Goal: Task Accomplishment & Management: Manage account settings

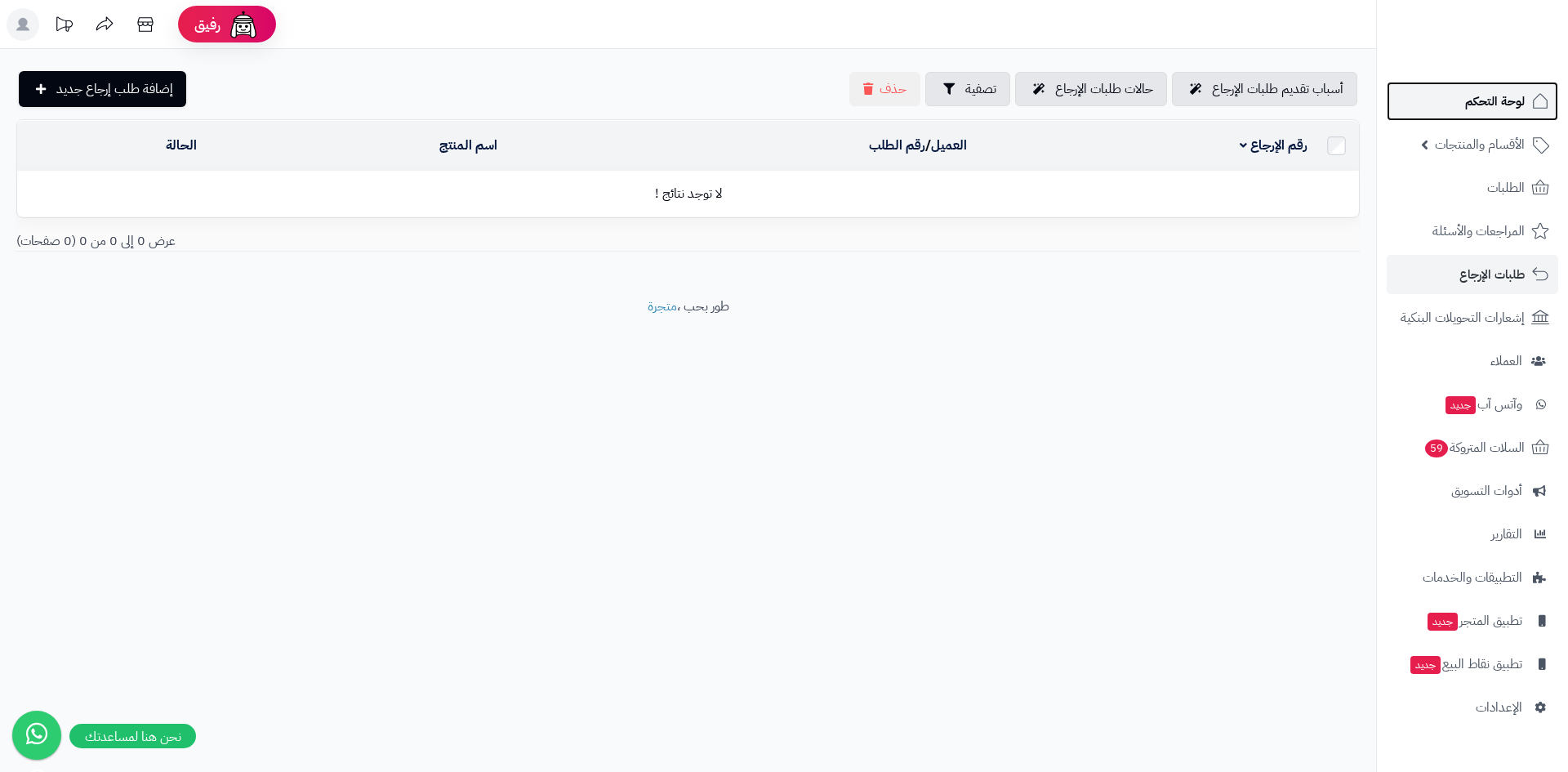
click at [1455, 93] on link "لوحة التحكم" at bounding box center [1473, 101] width 171 height 39
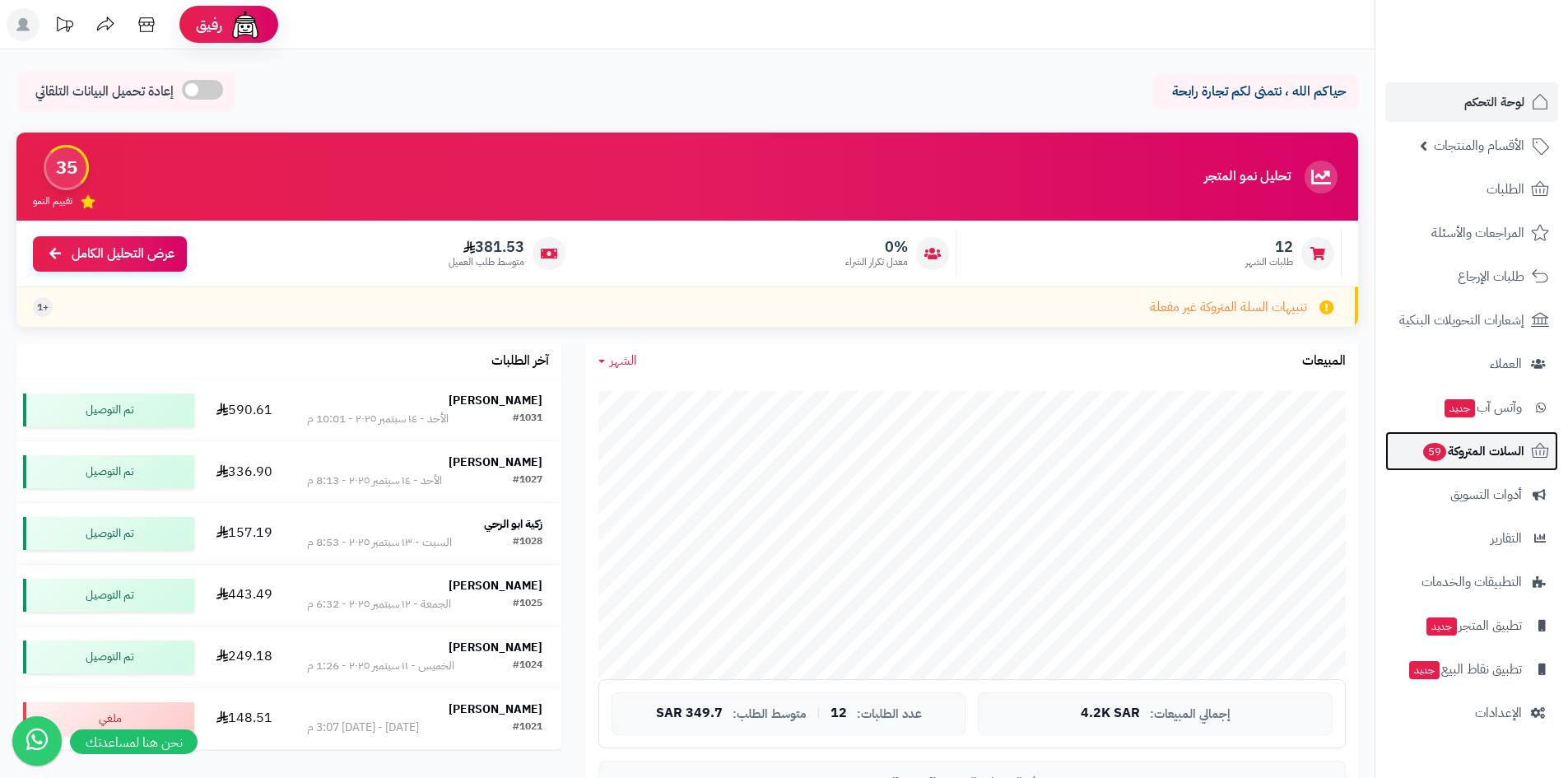
click at [1494, 443] on span "السلات المتروكة 59" at bounding box center [1473, 451] width 103 height 23
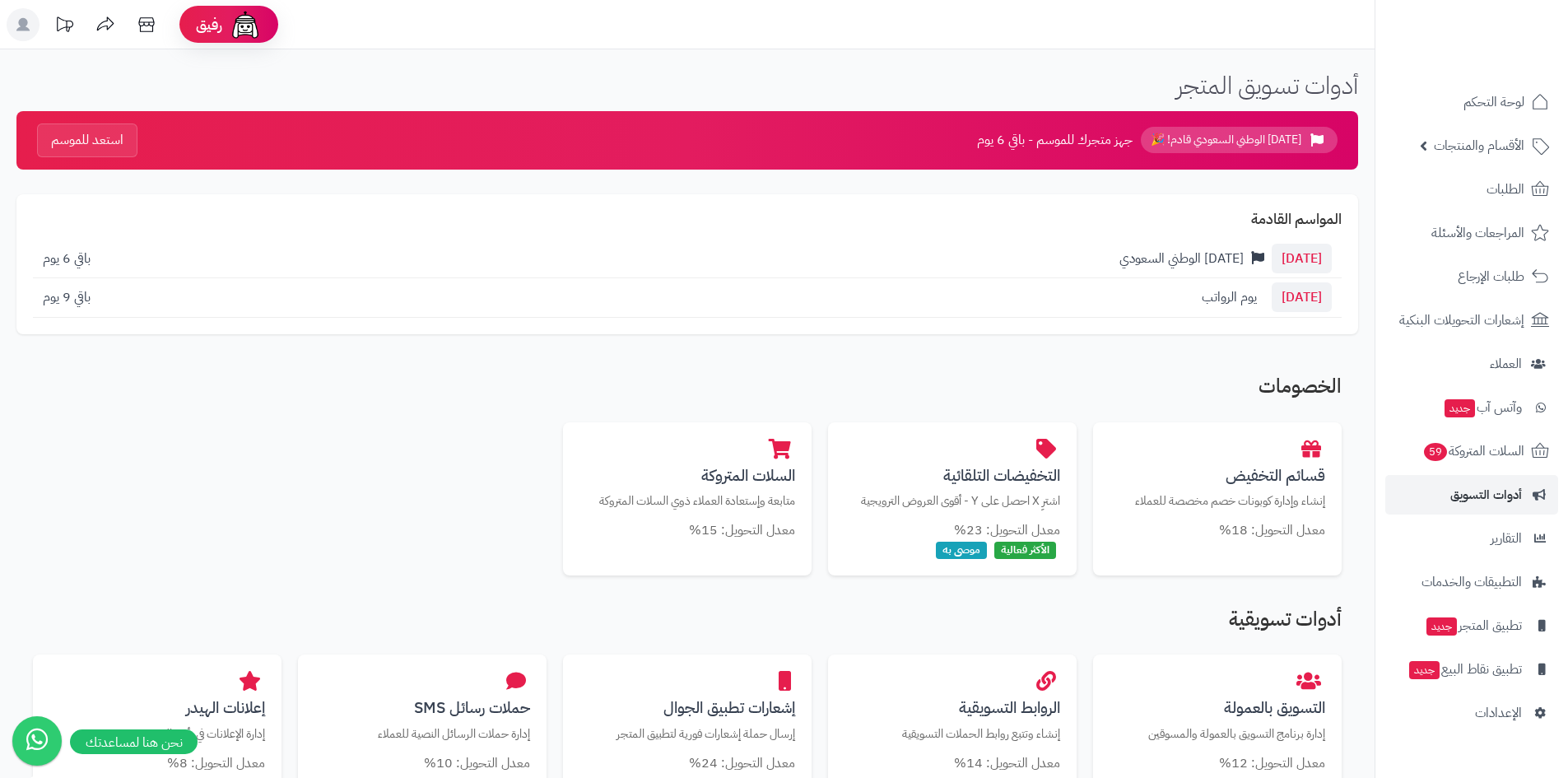
scroll to position [164, 0]
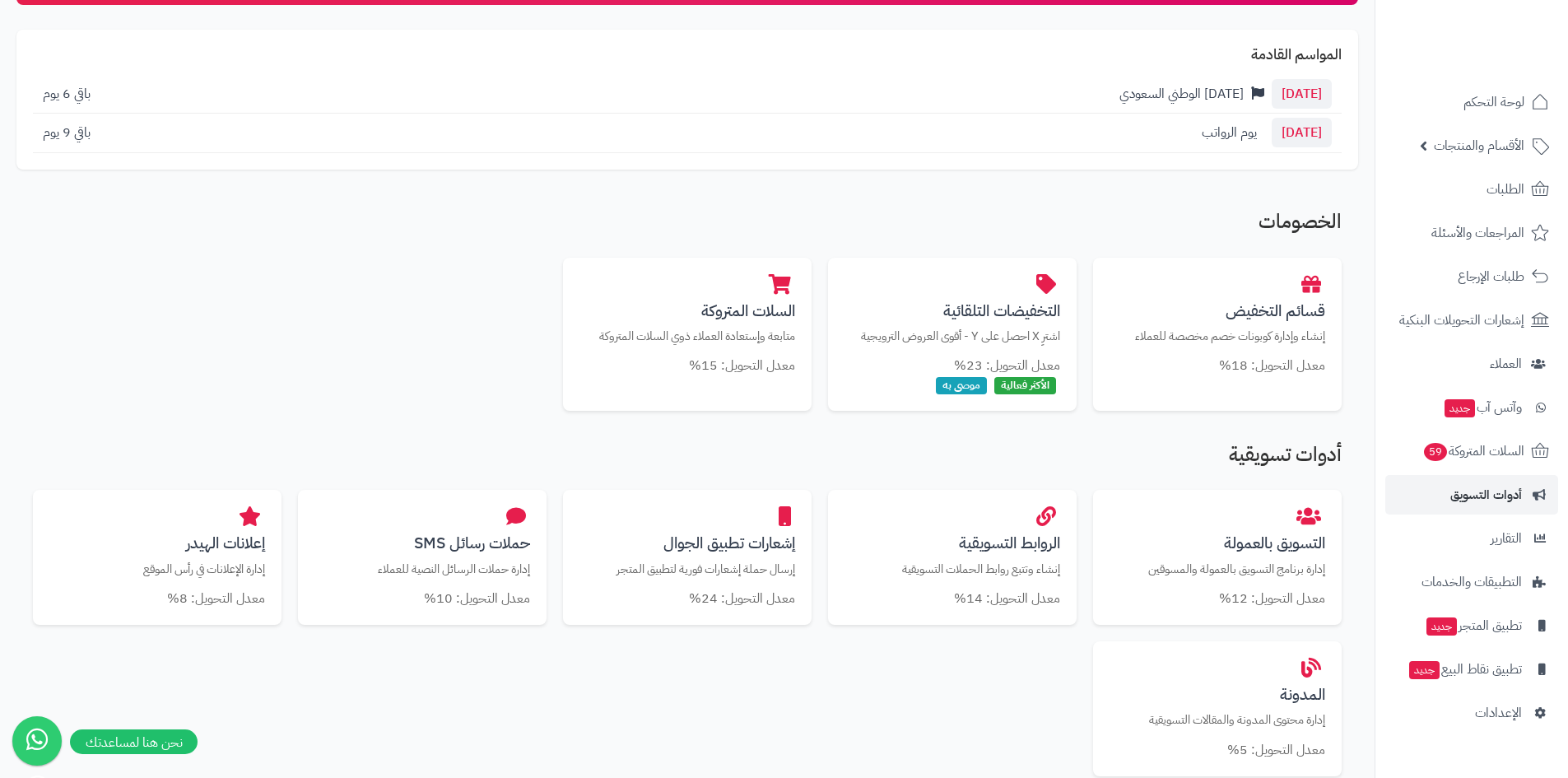
drag, startPoint x: 536, startPoint y: 283, endPoint x: 556, endPoint y: 465, distance: 183.1
click at [556, 465] on div "الخصومات قسائم التخفيض إنشاء وإدارة كوبونات خصم مخصصة للعملاء معدل التحويل: 18%…" at bounding box center [687, 743] width 1341 height 1097
click at [556, 465] on h2 "أدوات تسويقية" at bounding box center [687, 459] width 1309 height 30
click at [1541, 108] on icon at bounding box center [1540, 102] width 20 height 20
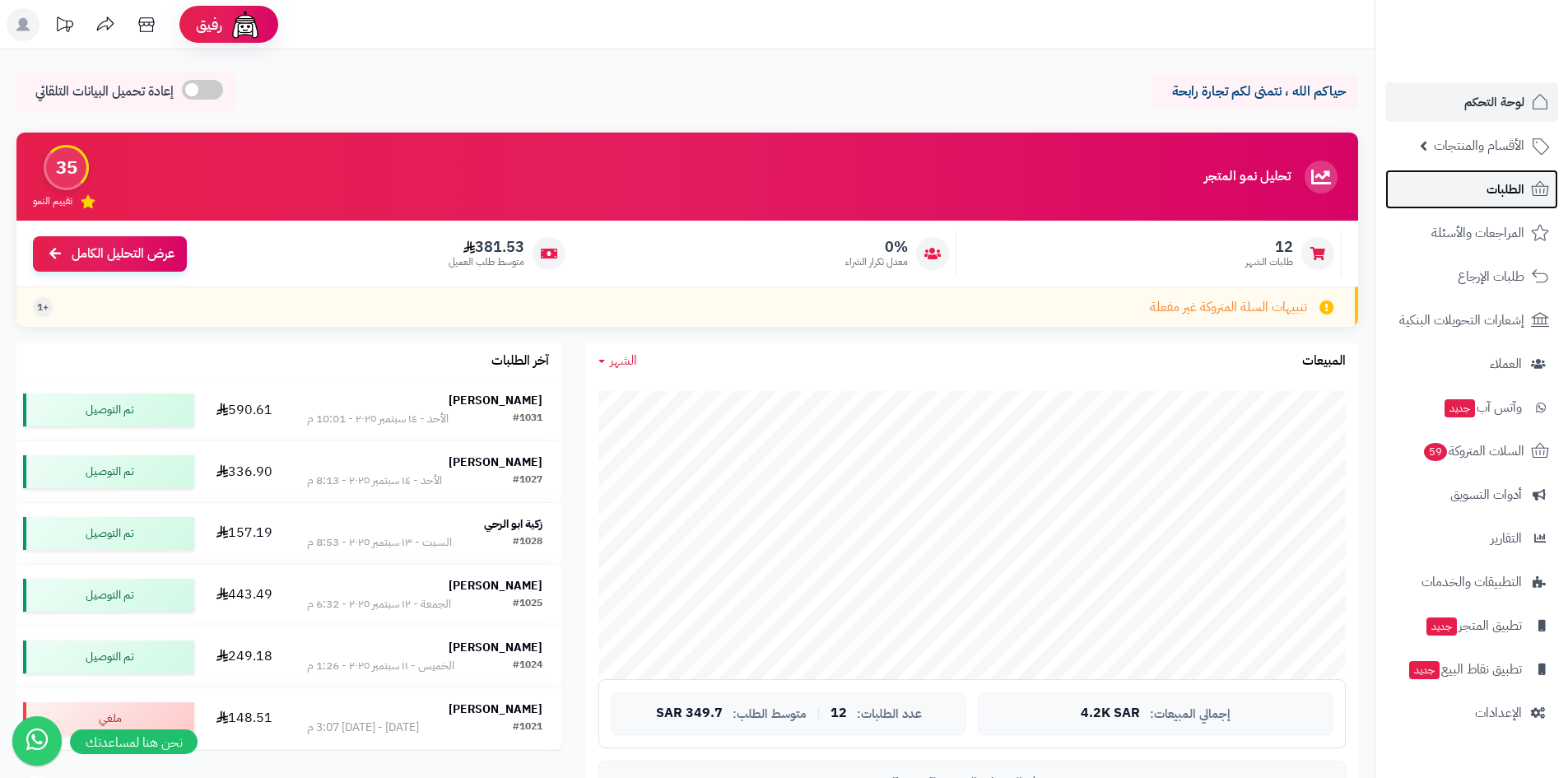
click at [1493, 178] on span "الطلبات" at bounding box center [1506, 189] width 38 height 23
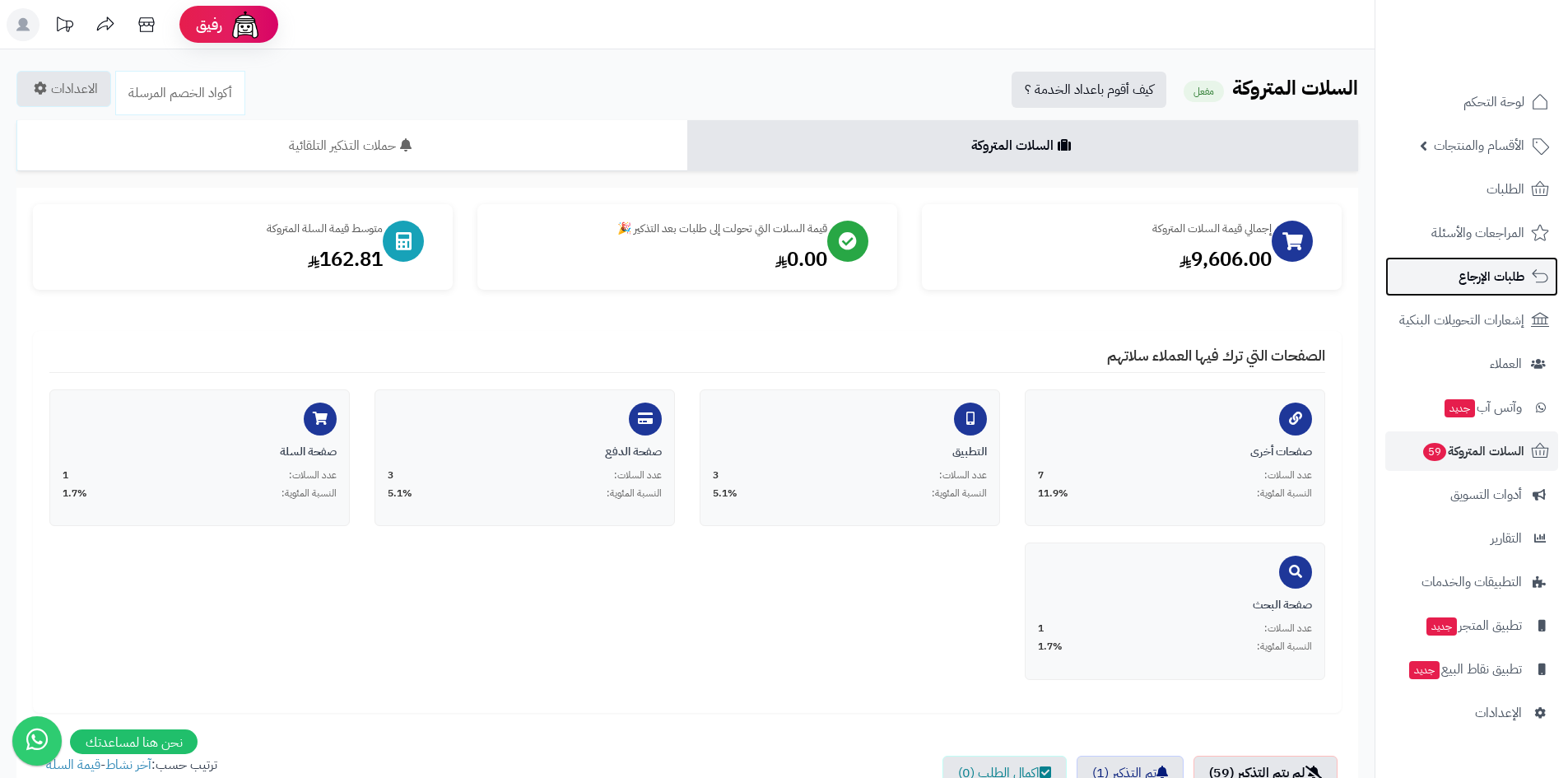
click at [1453, 282] on link "طلبات الإرجاع" at bounding box center [1471, 276] width 173 height 39
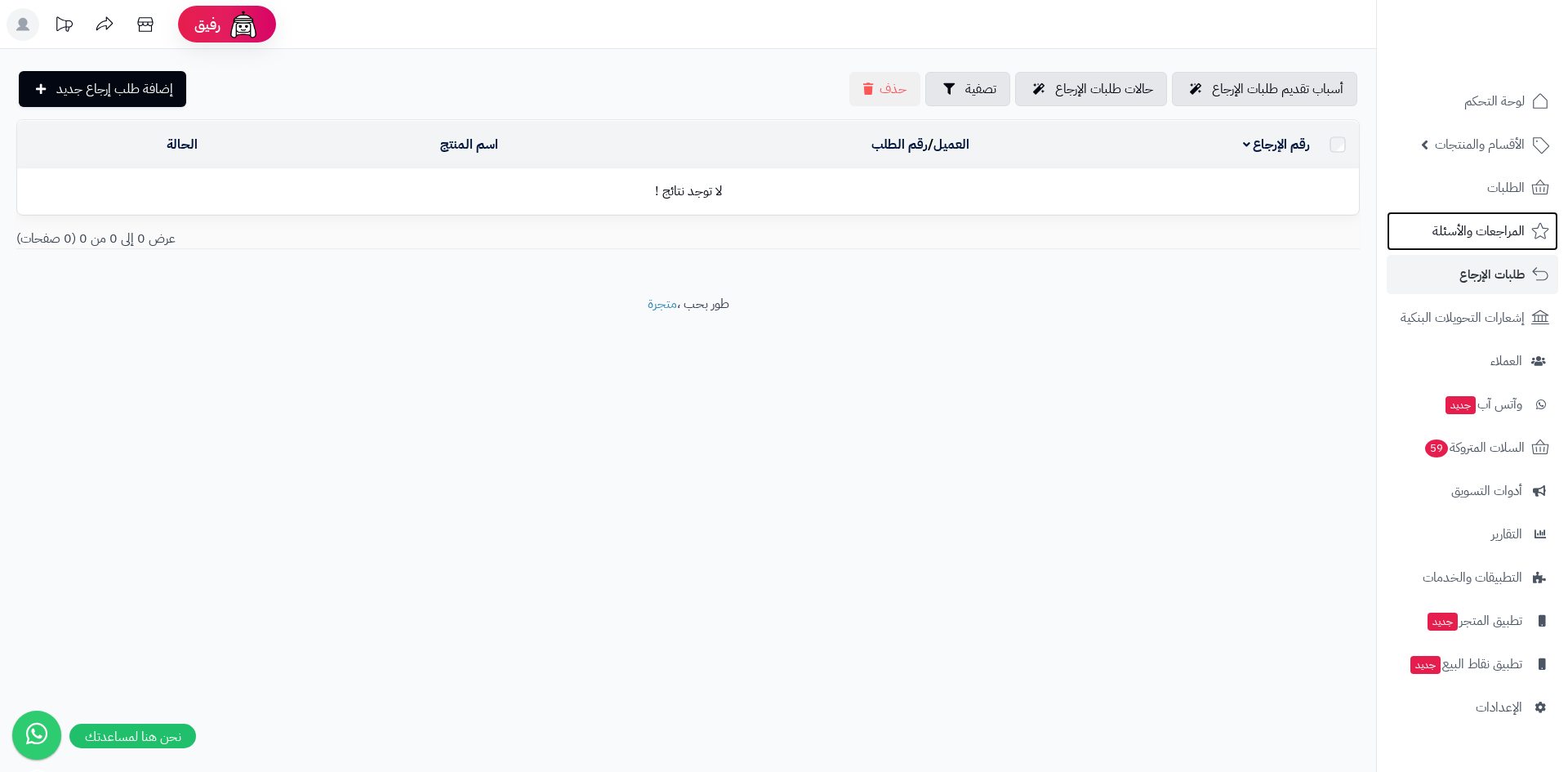
click at [1448, 234] on span "المراجعات والأسئلة" at bounding box center [1479, 231] width 93 height 23
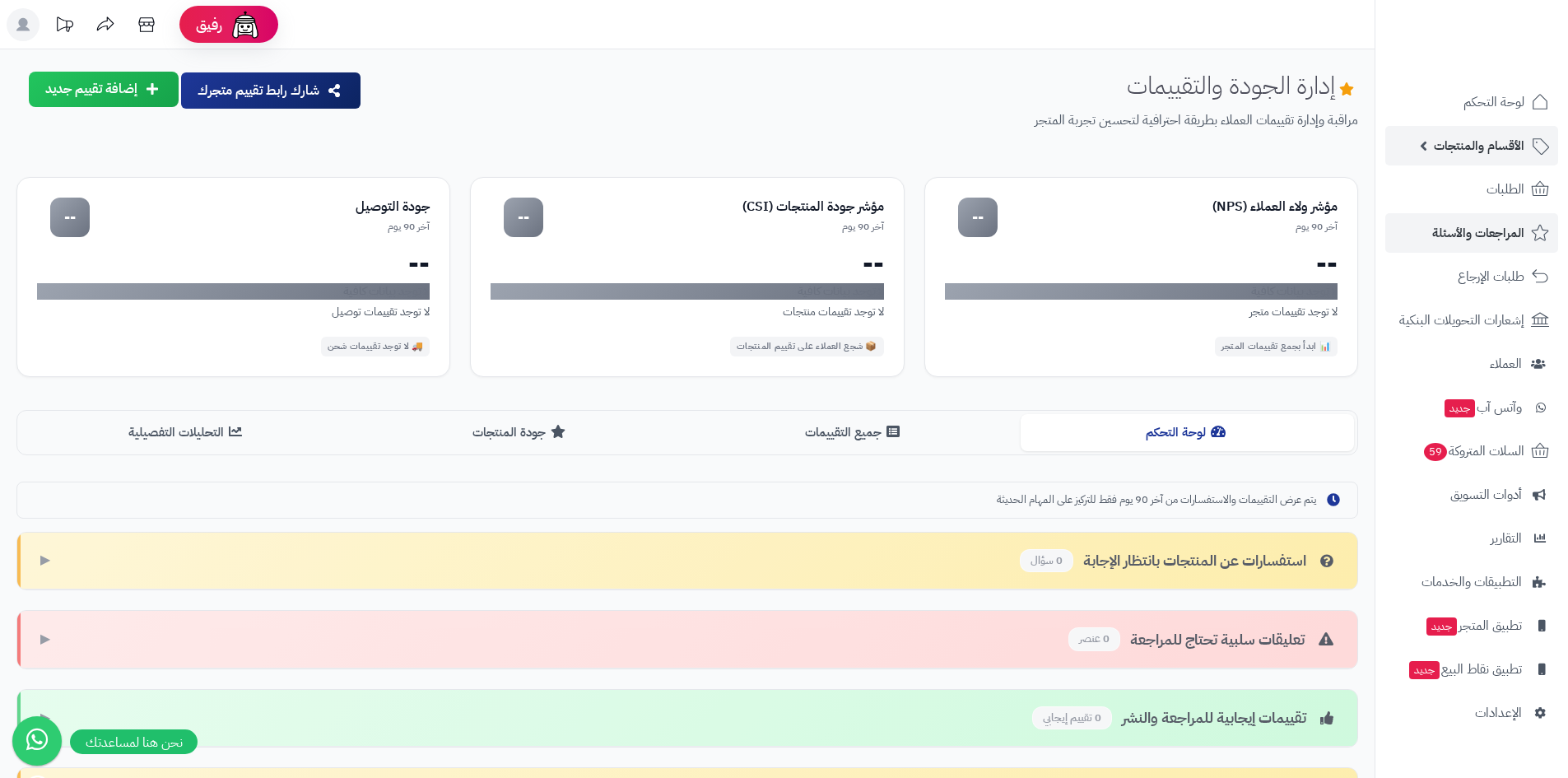
click at [1515, 146] on span "الأقسام والمنتجات" at bounding box center [1479, 146] width 91 height 23
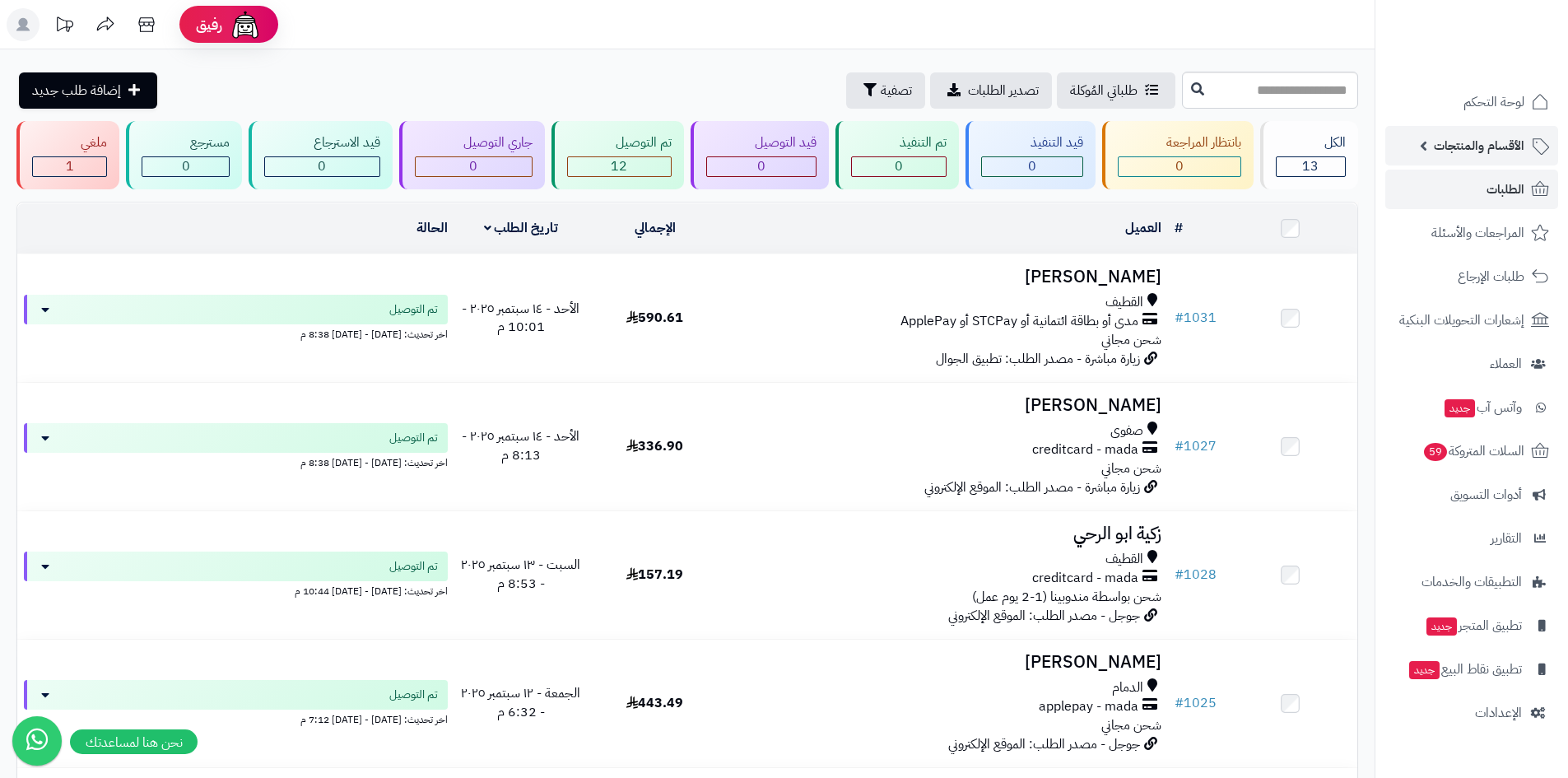
click at [1489, 148] on span "الأقسام والمنتجات" at bounding box center [1479, 146] width 91 height 23
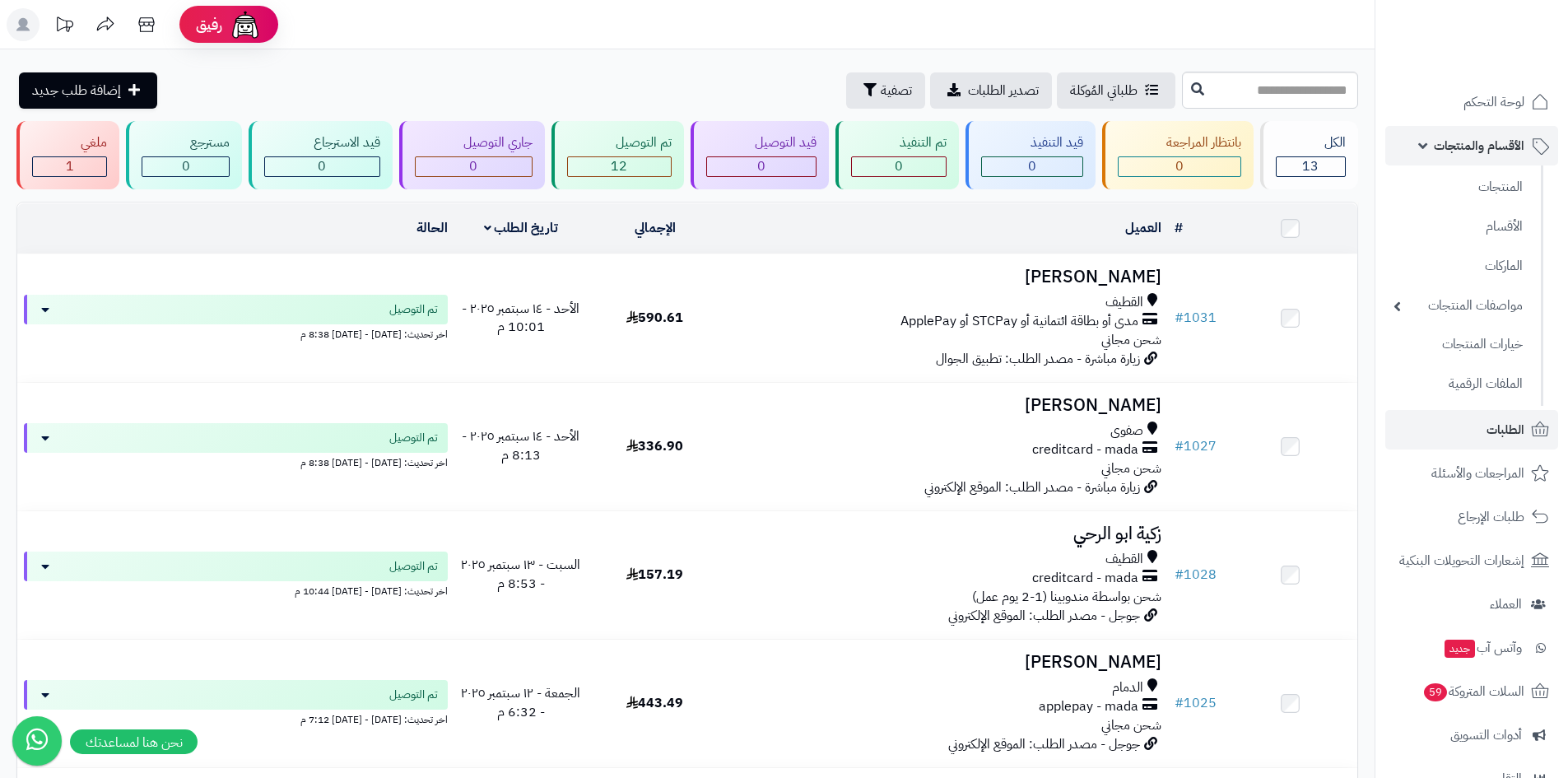
click at [1452, 143] on span "الأقسام والمنتجات" at bounding box center [1479, 146] width 91 height 23
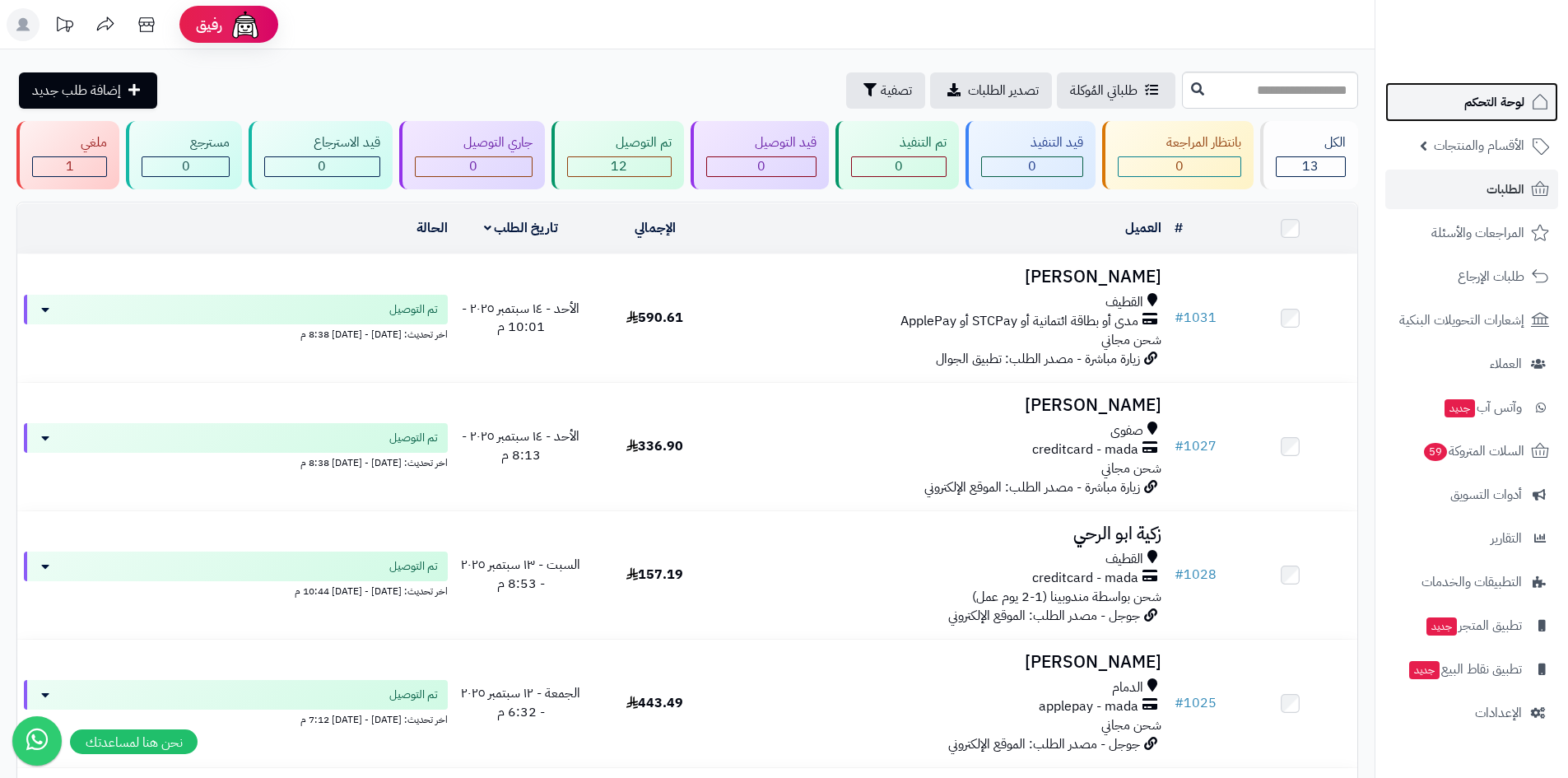
click at [1494, 107] on span "لوحة التحكم" at bounding box center [1494, 102] width 60 height 23
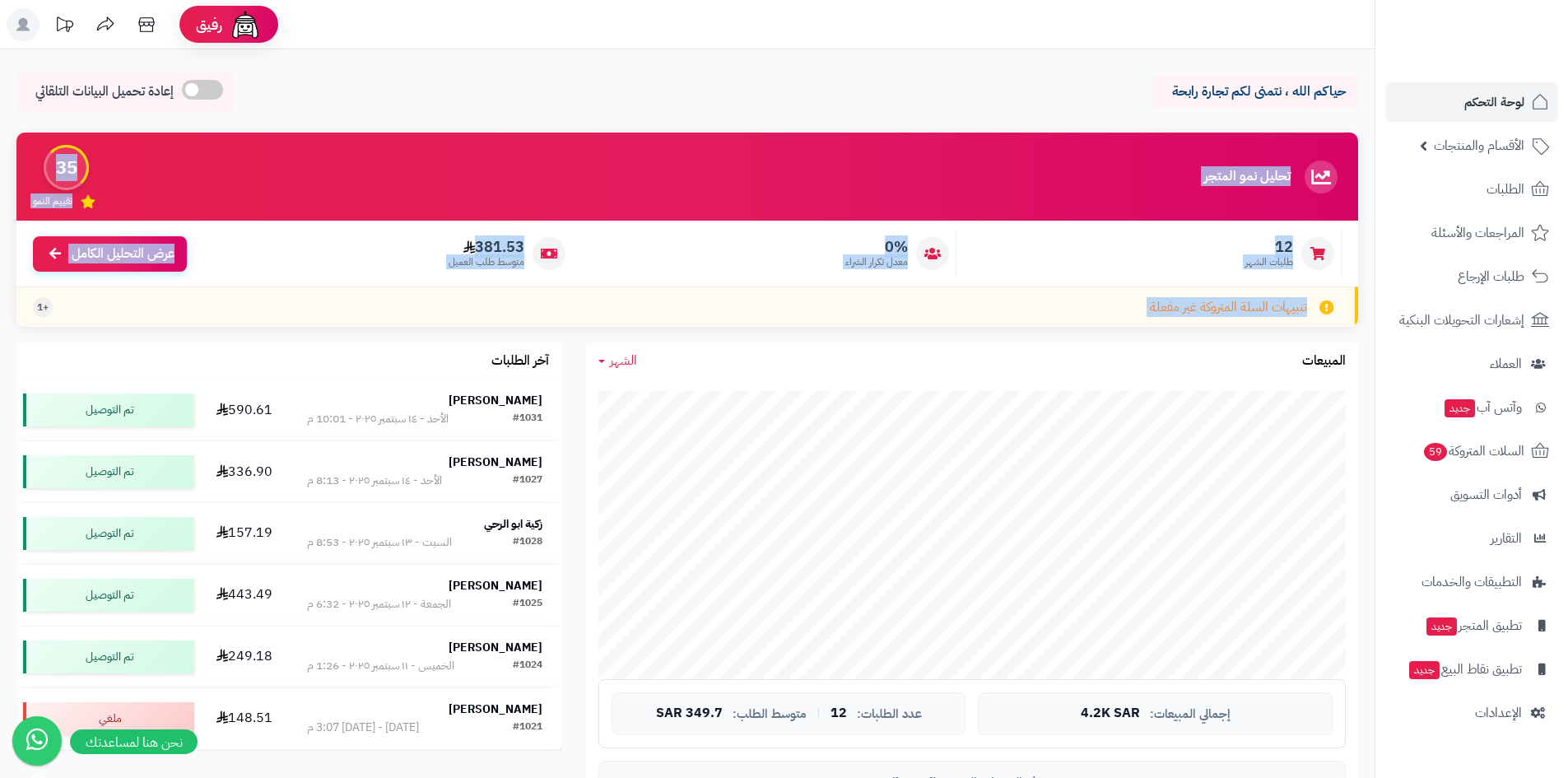
drag, startPoint x: 28, startPoint y: 119, endPoint x: 598, endPoint y: 319, distance: 604.1
click at [598, 319] on div "تنبيهات السلة المتروكة غير مفعلة +1" at bounding box center [687, 306] width 1341 height 40
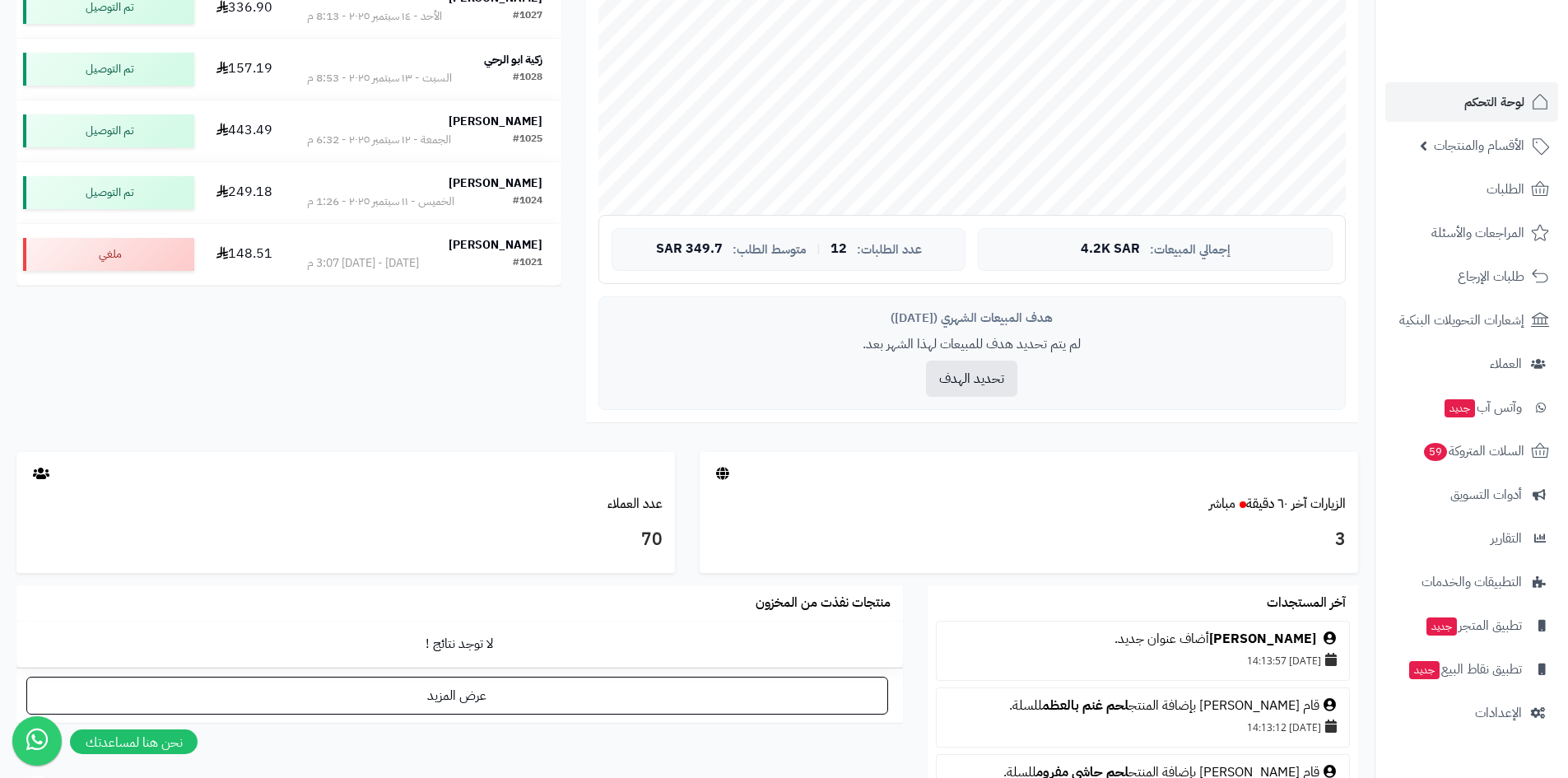
scroll to position [494, 0]
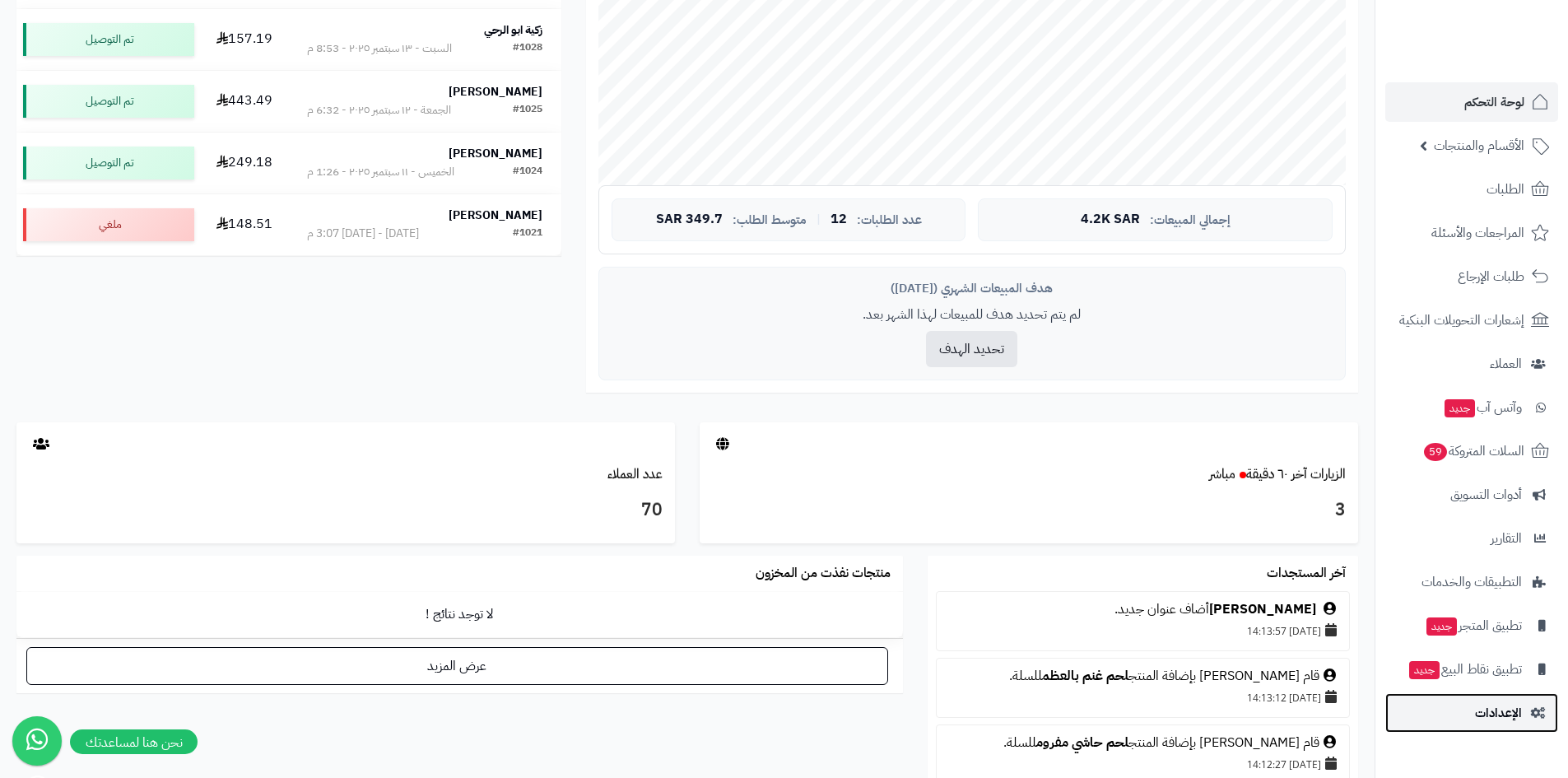
click at [1484, 696] on link "الإعدادات" at bounding box center [1471, 713] width 173 height 39
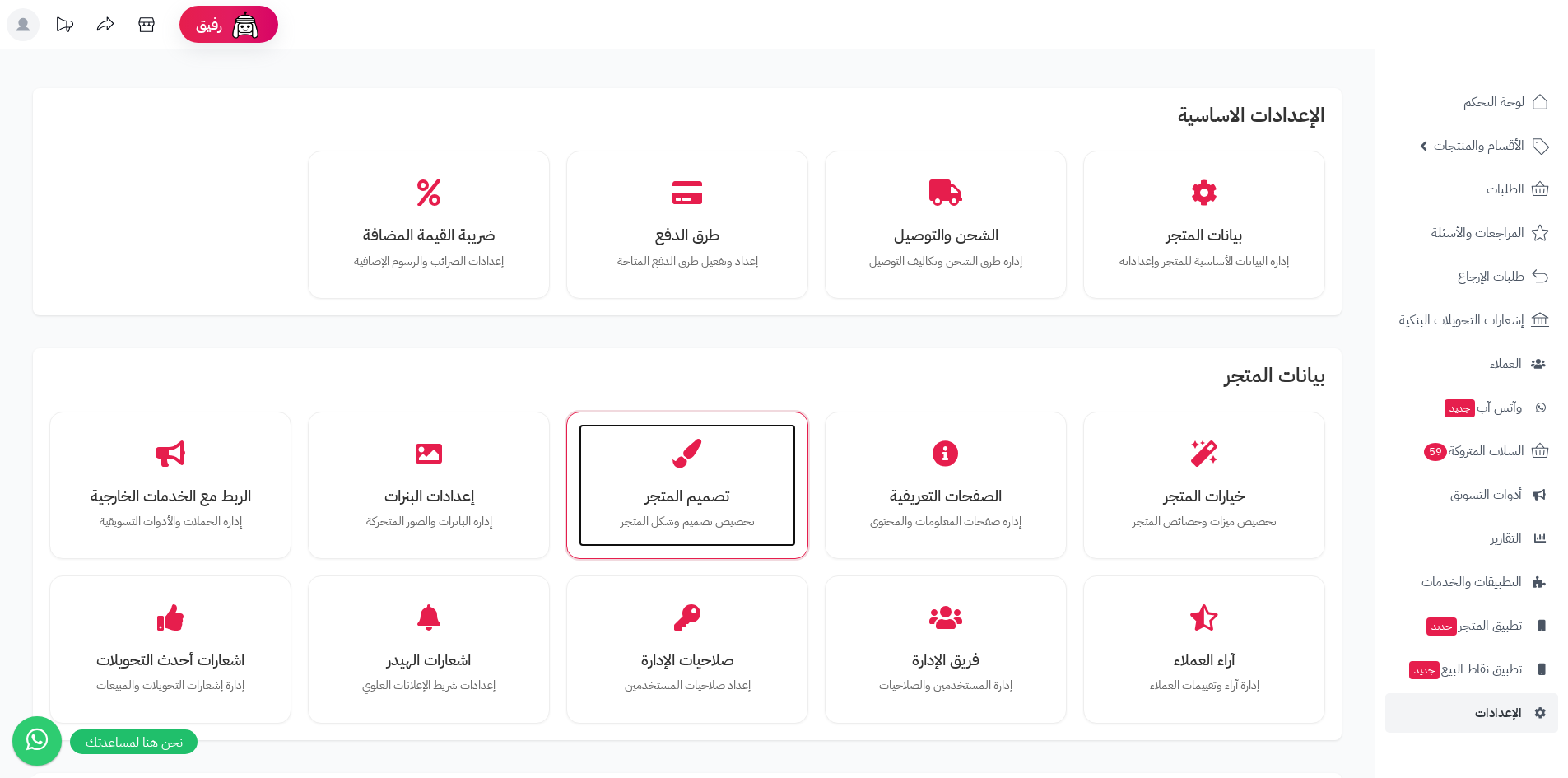
click at [660, 465] on div "تصميم المتجر تخصيص تصميم وشكل المتجر" at bounding box center [687, 486] width 217 height 123
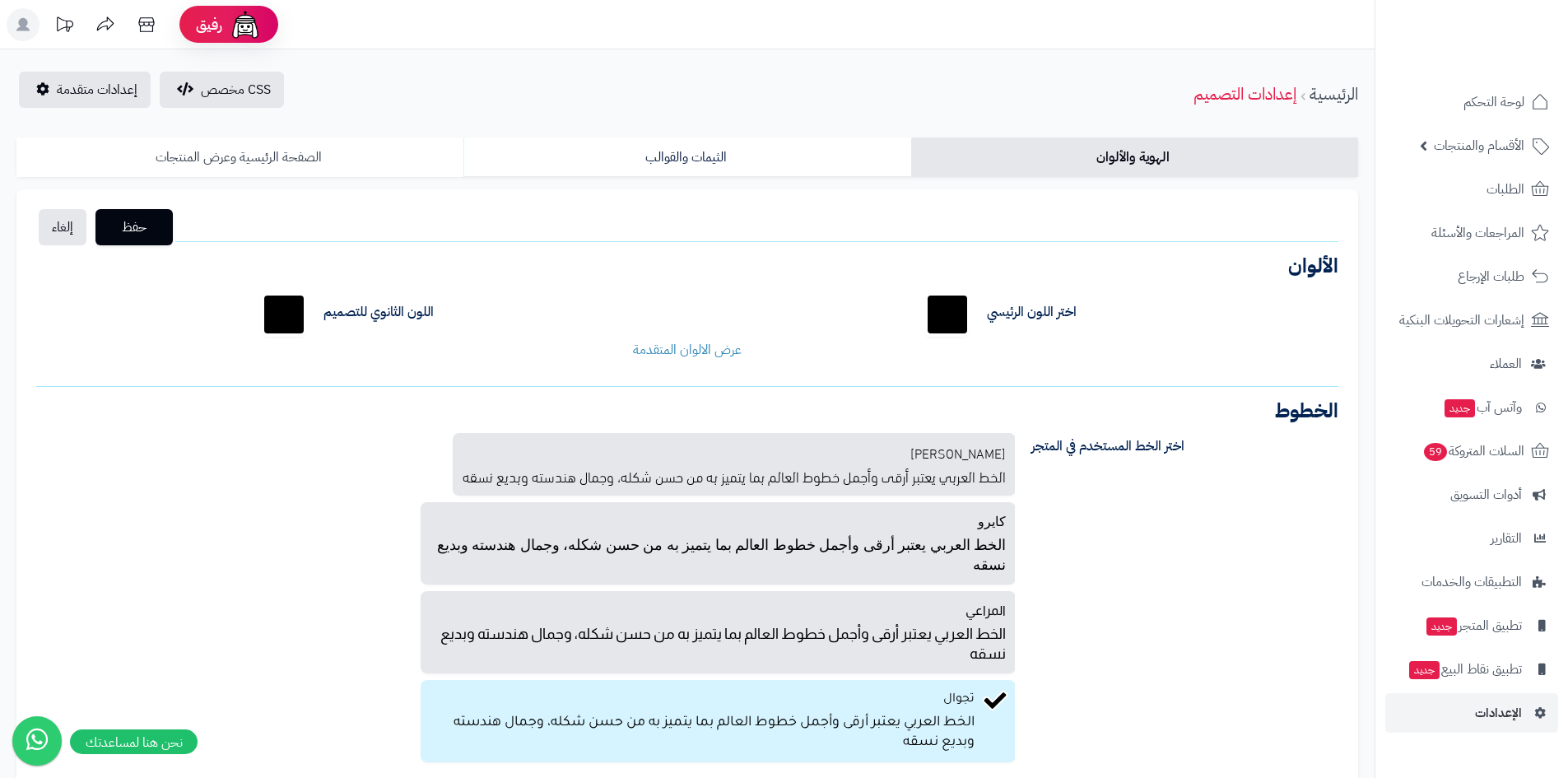
click at [353, 149] on link "الصفحة الرئيسية وعرض المنتجات" at bounding box center [240, 157] width 447 height 39
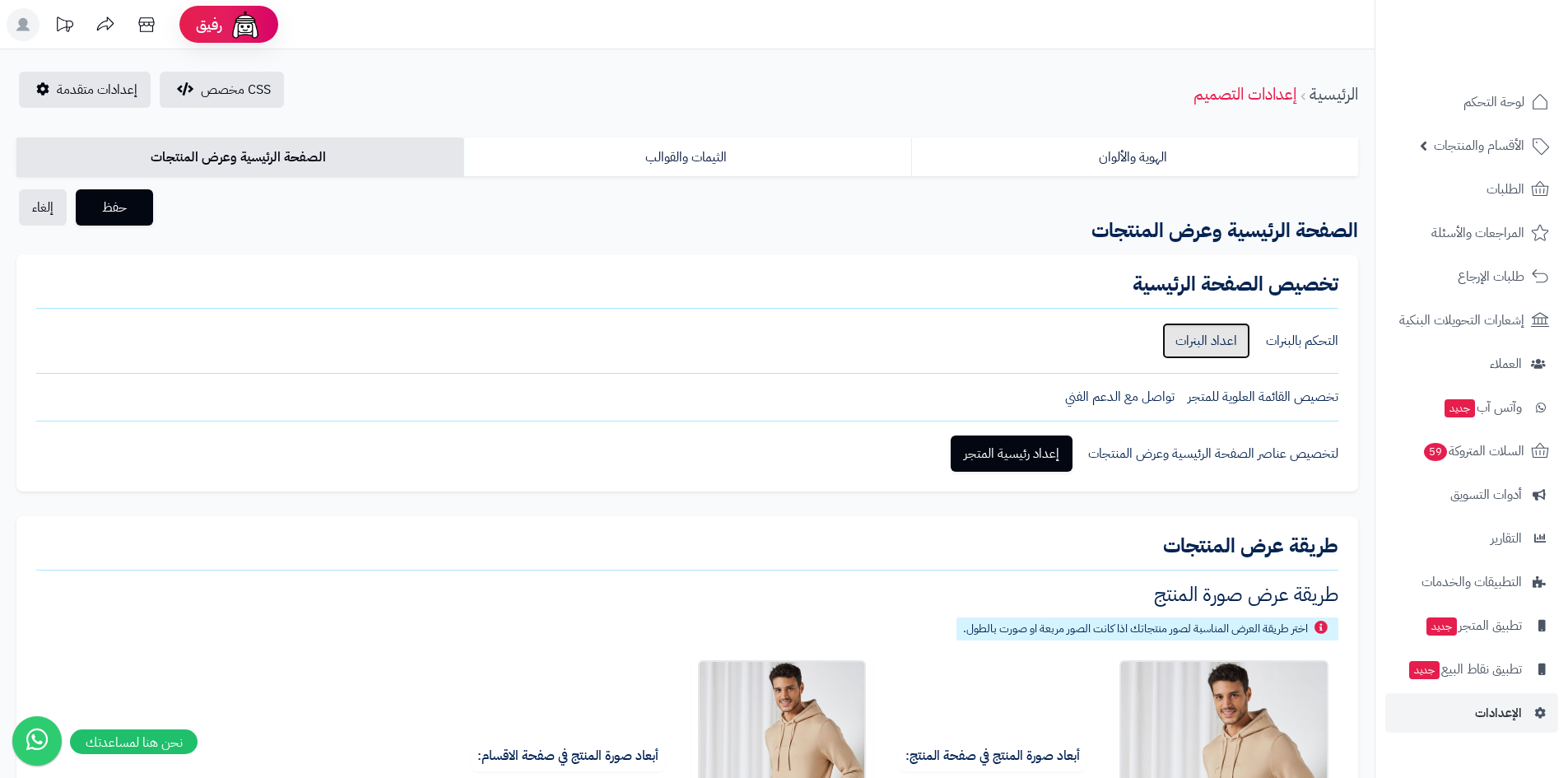
click at [1198, 331] on link "اعداد البنرات" at bounding box center [1206, 341] width 88 height 36
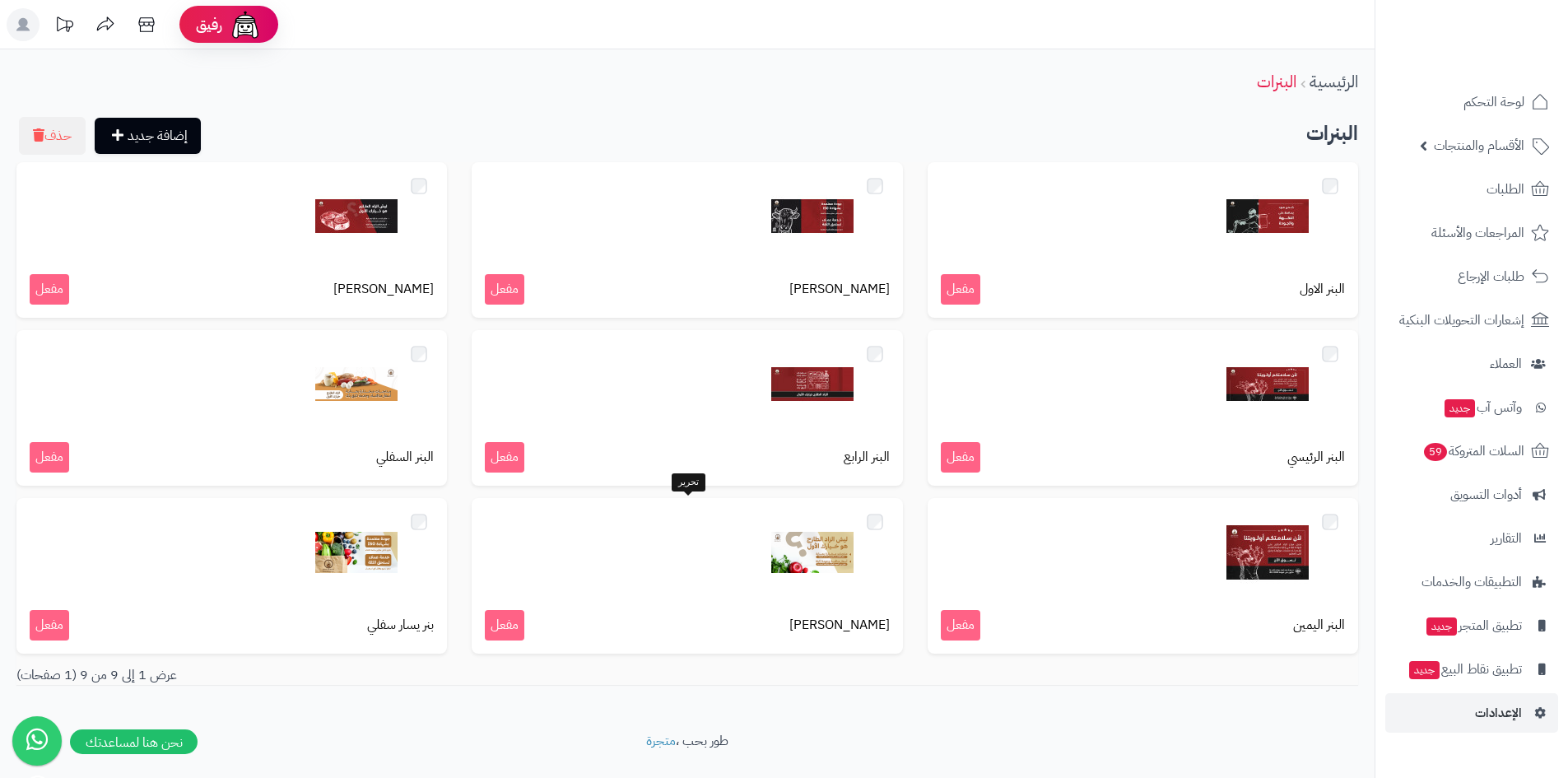
drag, startPoint x: 825, startPoint y: 547, endPoint x: 1018, endPoint y: 674, distance: 231.0
click at [1018, 674] on div "عرض 1 إلى 9 من 9 (1 صفحات)" at bounding box center [687, 675] width 1366 height 19
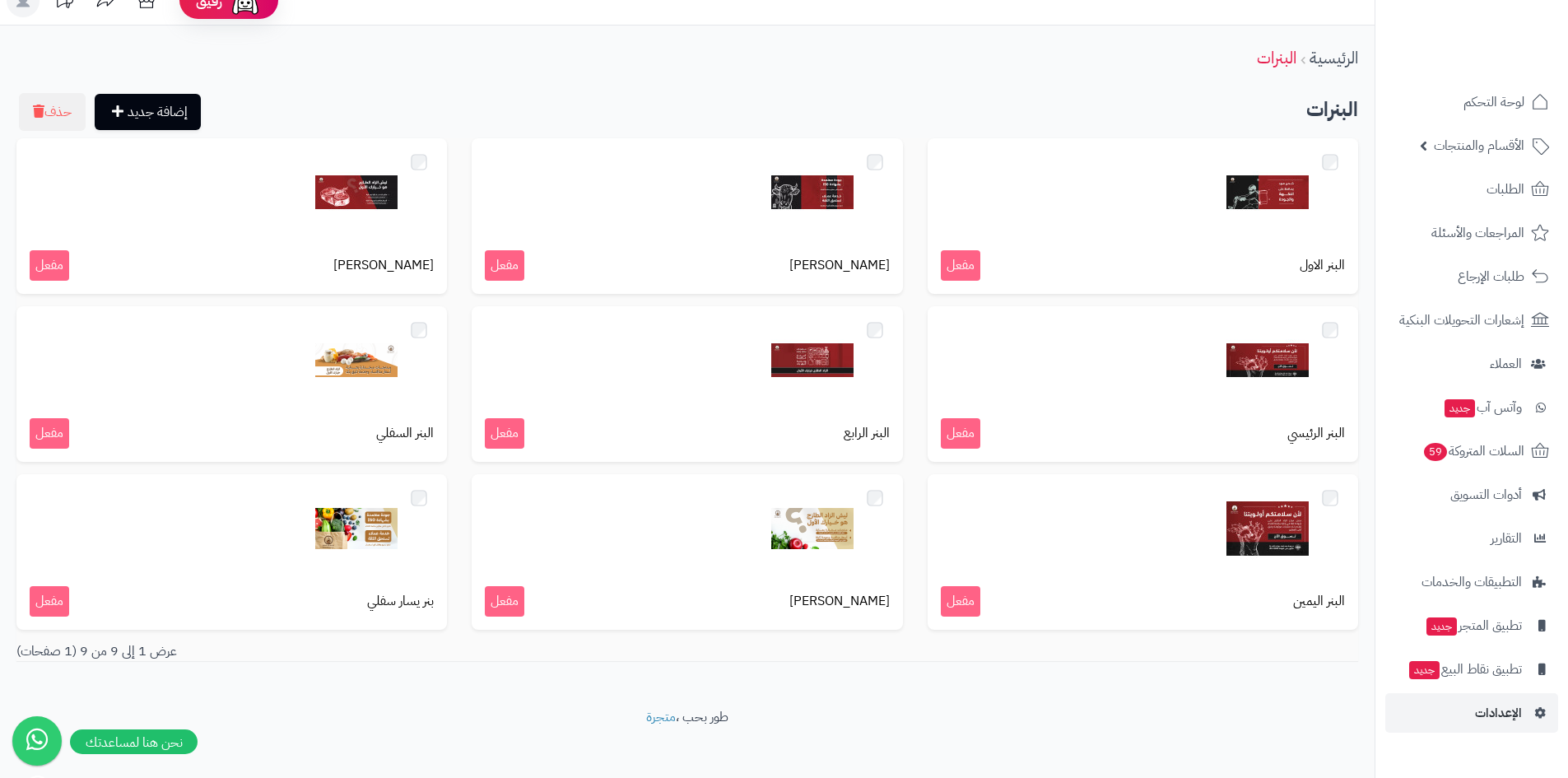
scroll to position [36, 0]
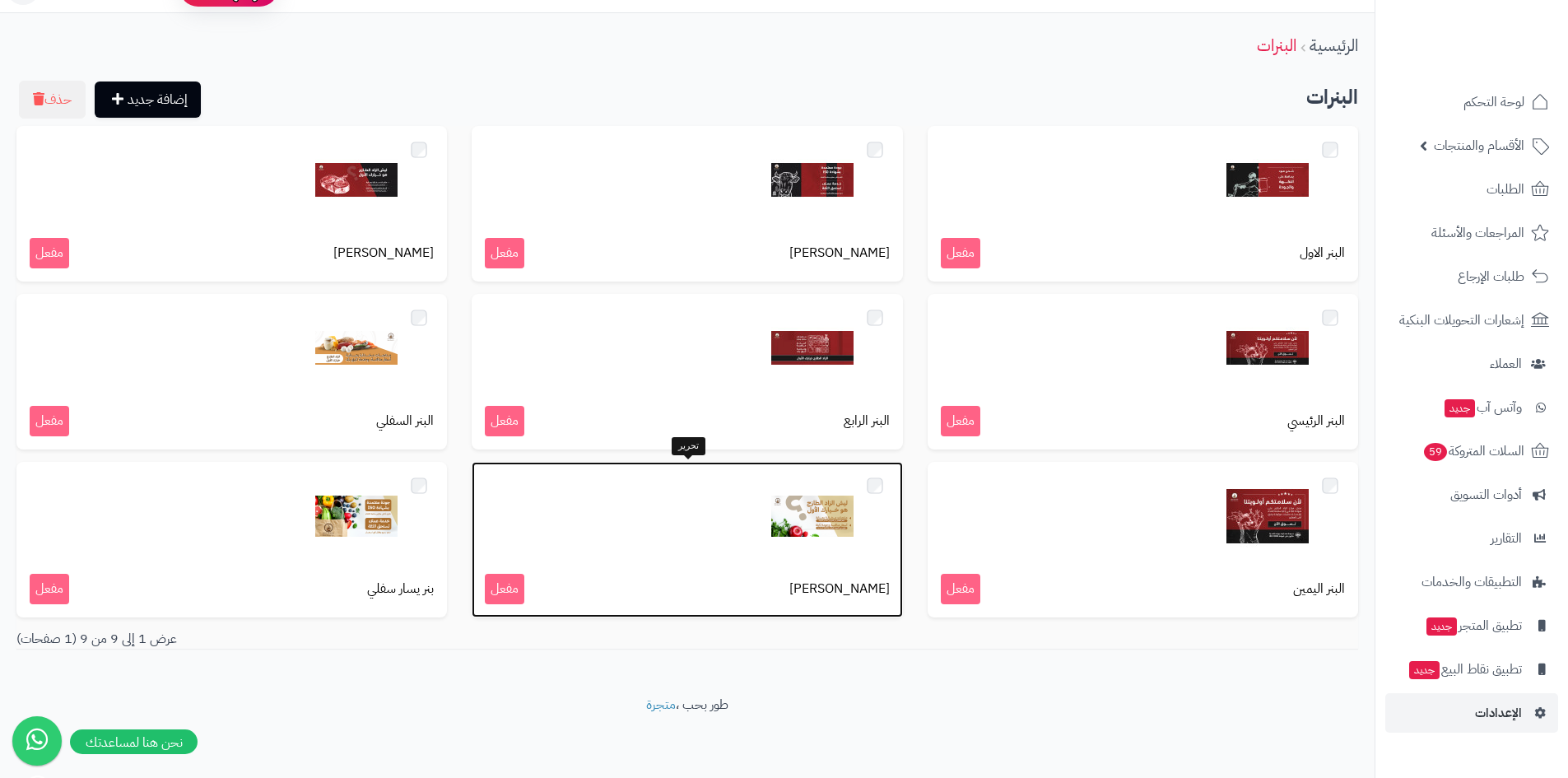
click at [801, 500] on img at bounding box center [813, 516] width 82 height 82
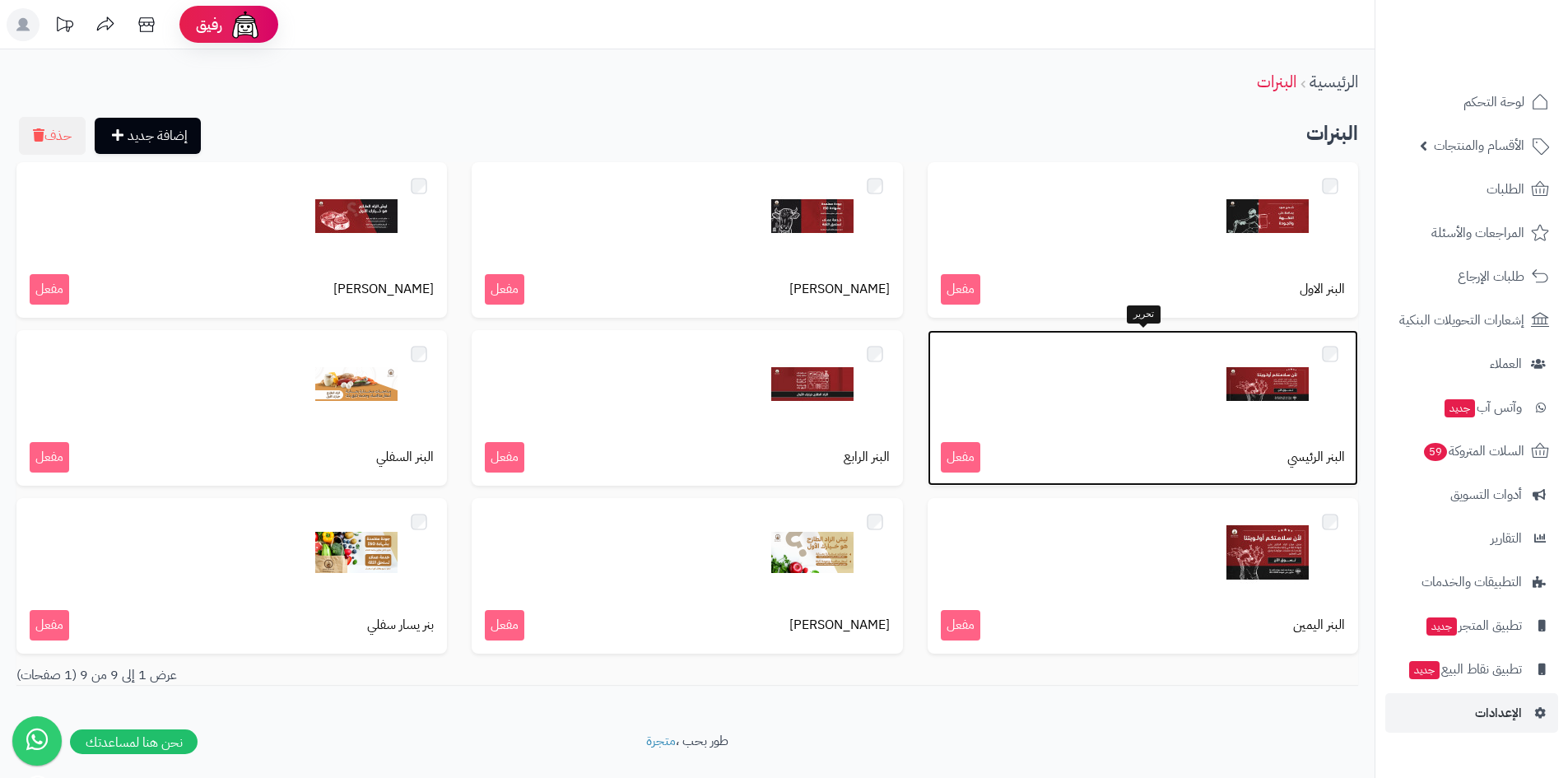
click at [1234, 395] on img at bounding box center [1268, 384] width 82 height 82
